Goal: Information Seeking & Learning: Check status

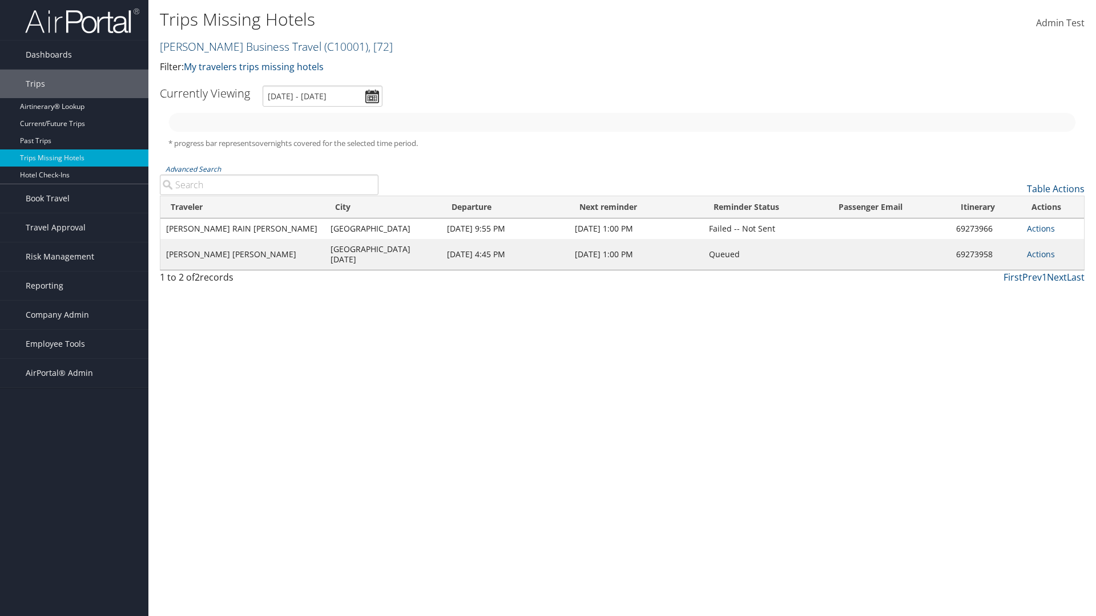
click at [235, 46] on link "Christopherson Business Travel ( C10001 ) , [ 72 ]" at bounding box center [276, 46] width 233 height 15
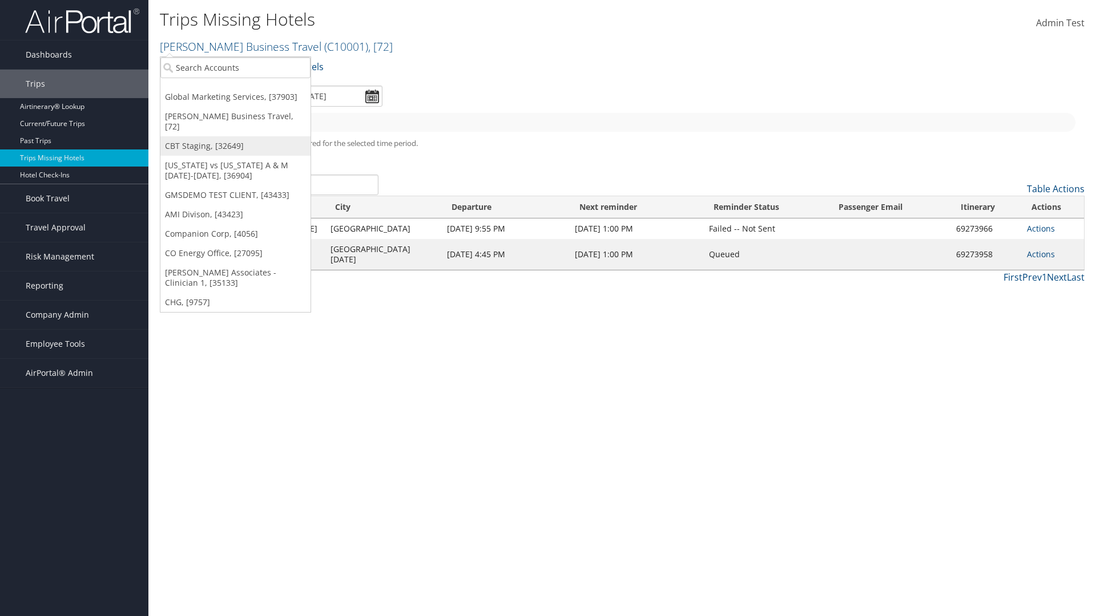
click at [235, 136] on link "CBT Staging, [32649]" at bounding box center [235, 145] width 150 height 19
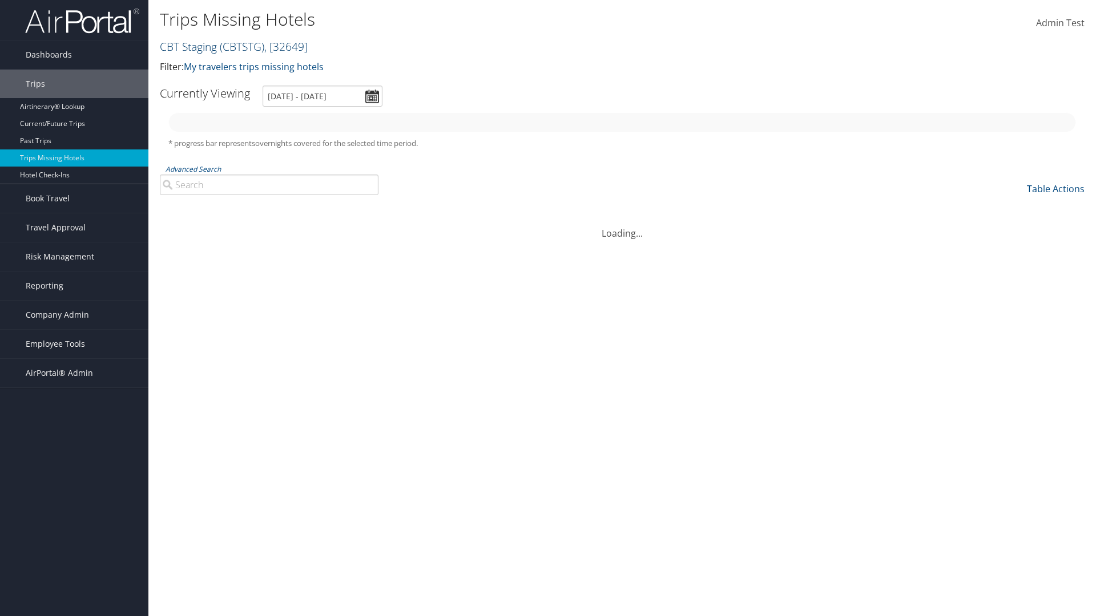
click at [188, 46] on link "CBT Staging ( CBTSTG ) , [ 32649 ]" at bounding box center [234, 46] width 148 height 15
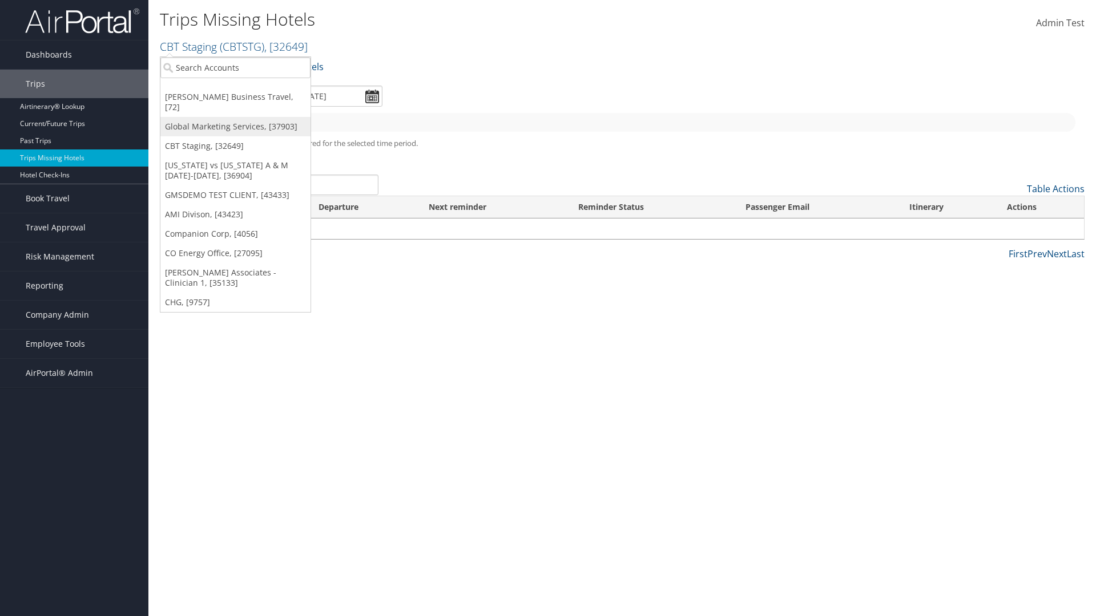
click at [235, 117] on link "Global Marketing Services, [37903]" at bounding box center [235, 126] width 150 height 19
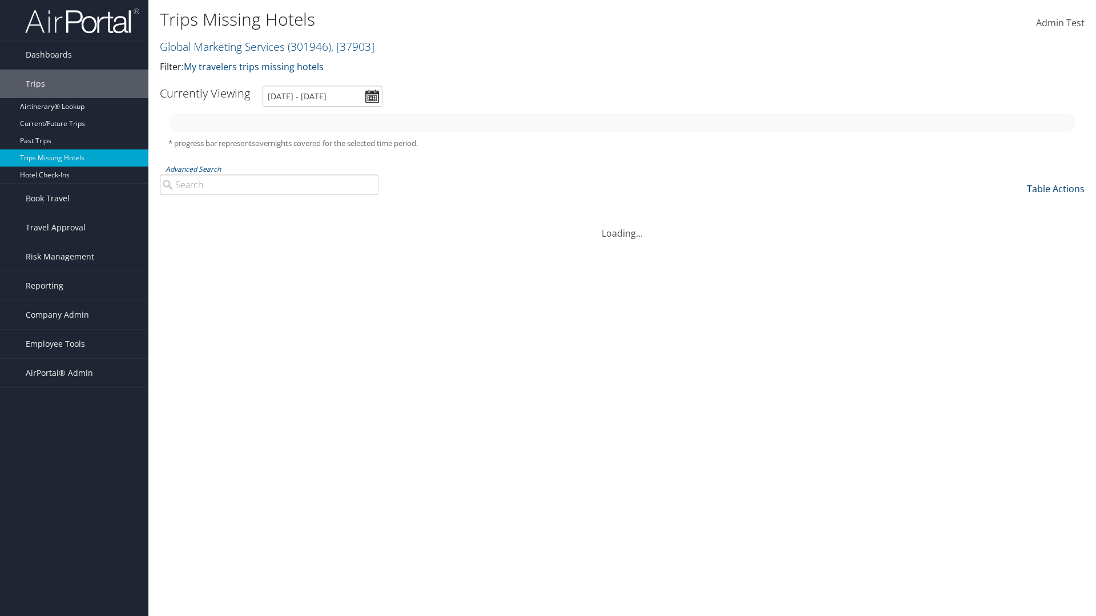
click at [1055, 189] on link "Table Actions" at bounding box center [1056, 189] width 58 height 13
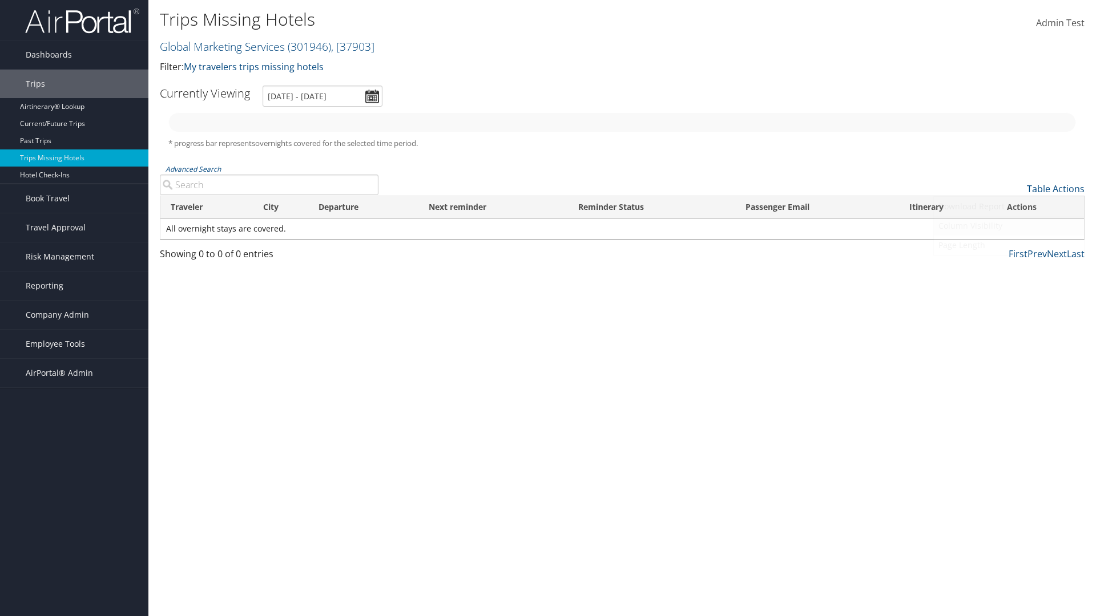
click at [1008, 226] on link "Column Visibility" at bounding box center [1009, 225] width 150 height 19
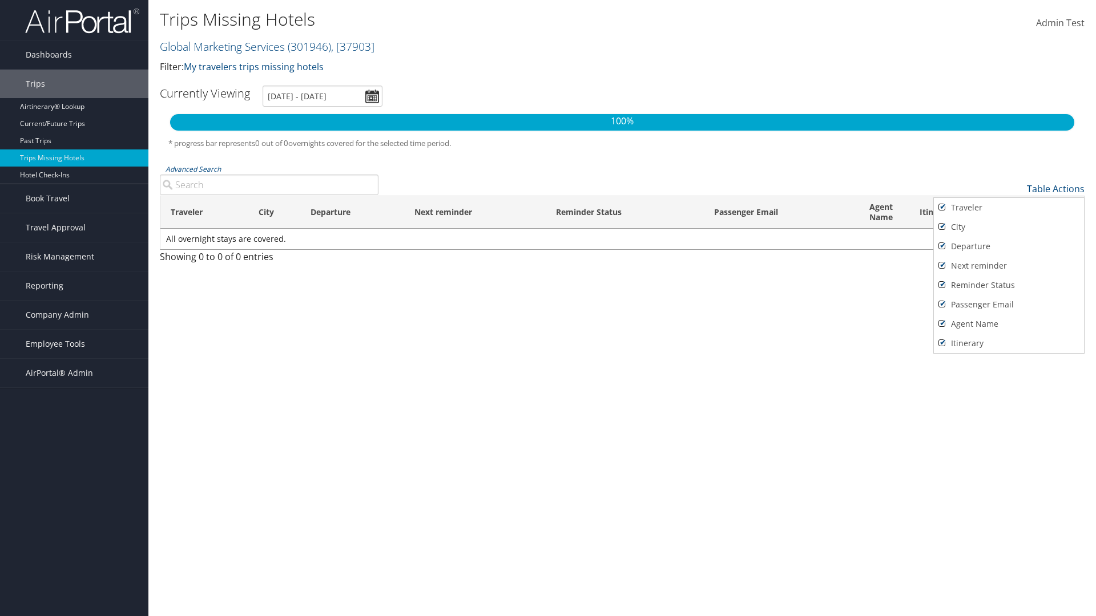
click at [548, 308] on div at bounding box center [548, 308] width 1096 height 616
click at [1055, 189] on link "Table Actions" at bounding box center [1056, 189] width 58 height 13
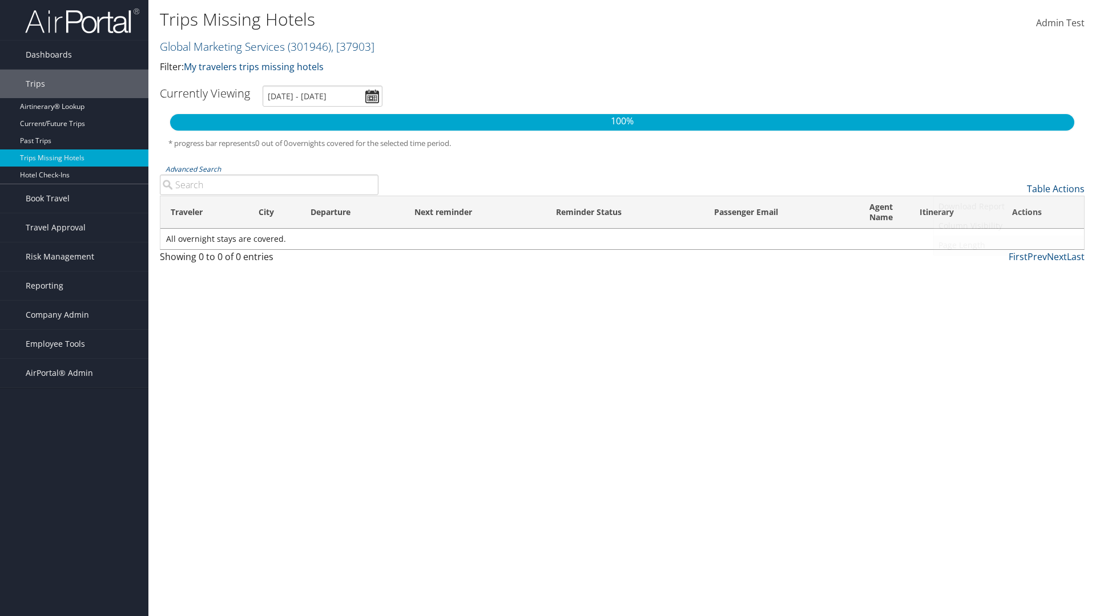
click at [1008, 245] on link "Page Length" at bounding box center [1009, 245] width 150 height 19
click at [204, 212] on th "Traveler" at bounding box center [204, 212] width 88 height 33
click at [274, 212] on th "City" at bounding box center [274, 212] width 53 height 33
